Goal: Browse casually

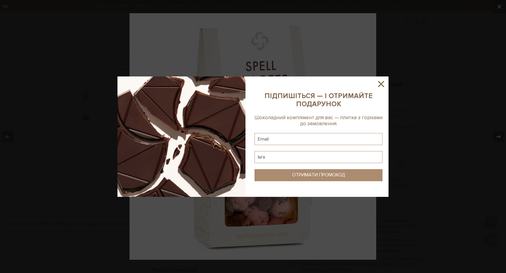
click at [386, 82] on sys-column-static at bounding box center [318, 136] width 140 height 120
click at [384, 84] on icon at bounding box center [381, 84] width 10 height 10
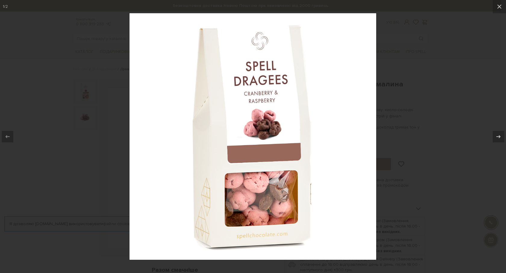
click at [396, 101] on div at bounding box center [253, 136] width 506 height 273
